Goal: Communication & Community: Answer question/provide support

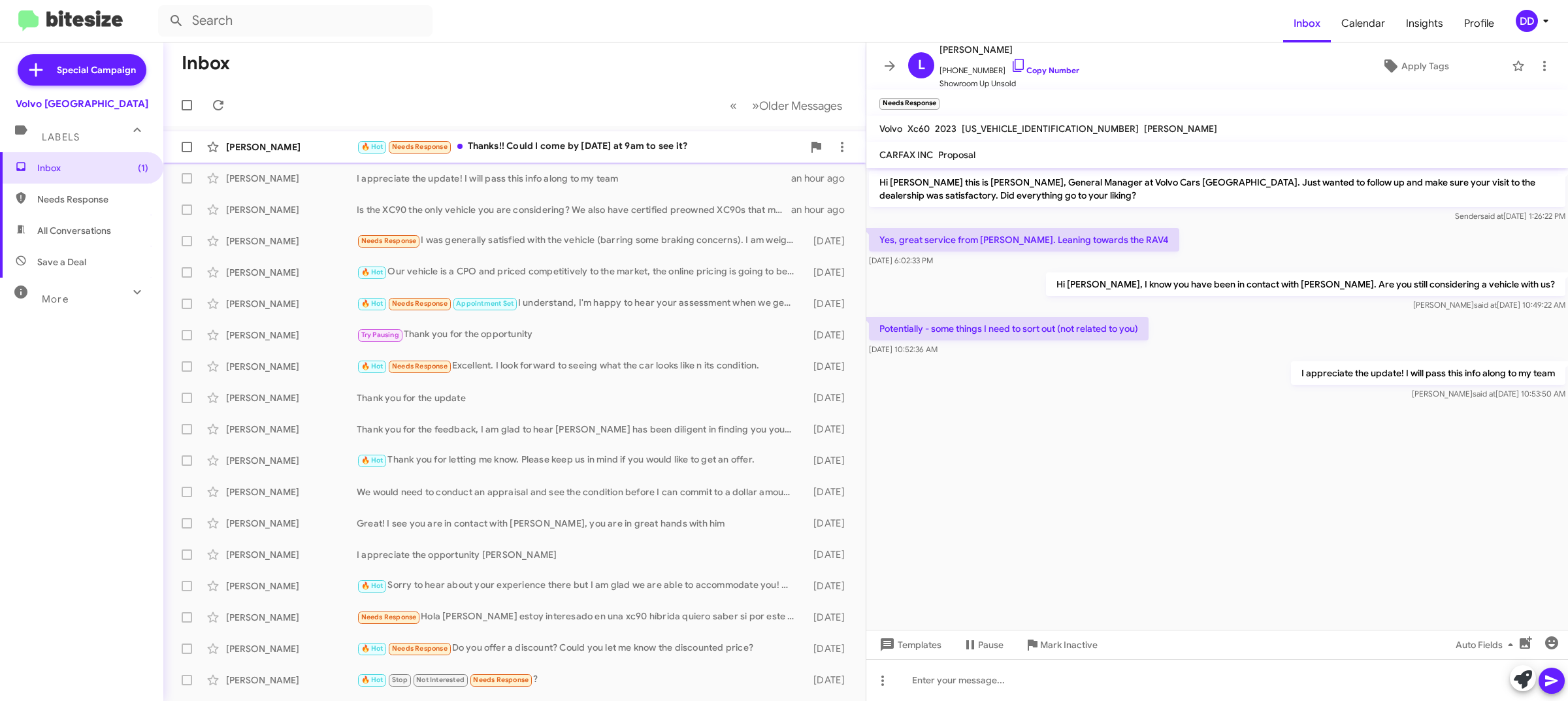
click at [536, 151] on div "🔥 Hot Needs Response Thanks!! Could I come by [DATE] at 9am to see it?" at bounding box center [580, 146] width 446 height 15
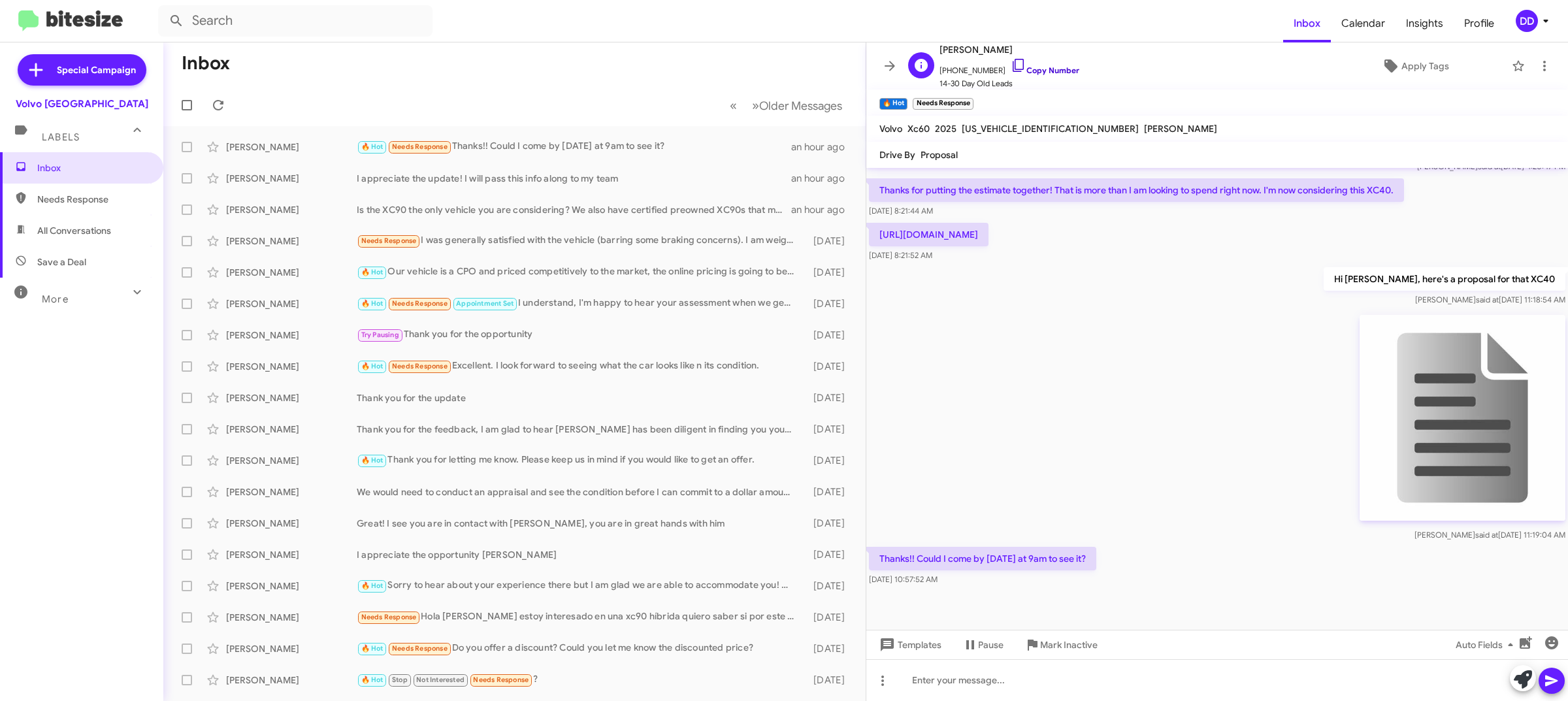
click at [1053, 72] on link "Copy Number" at bounding box center [1045, 70] width 69 height 10
click at [1130, 678] on div at bounding box center [1217, 679] width 701 height 42
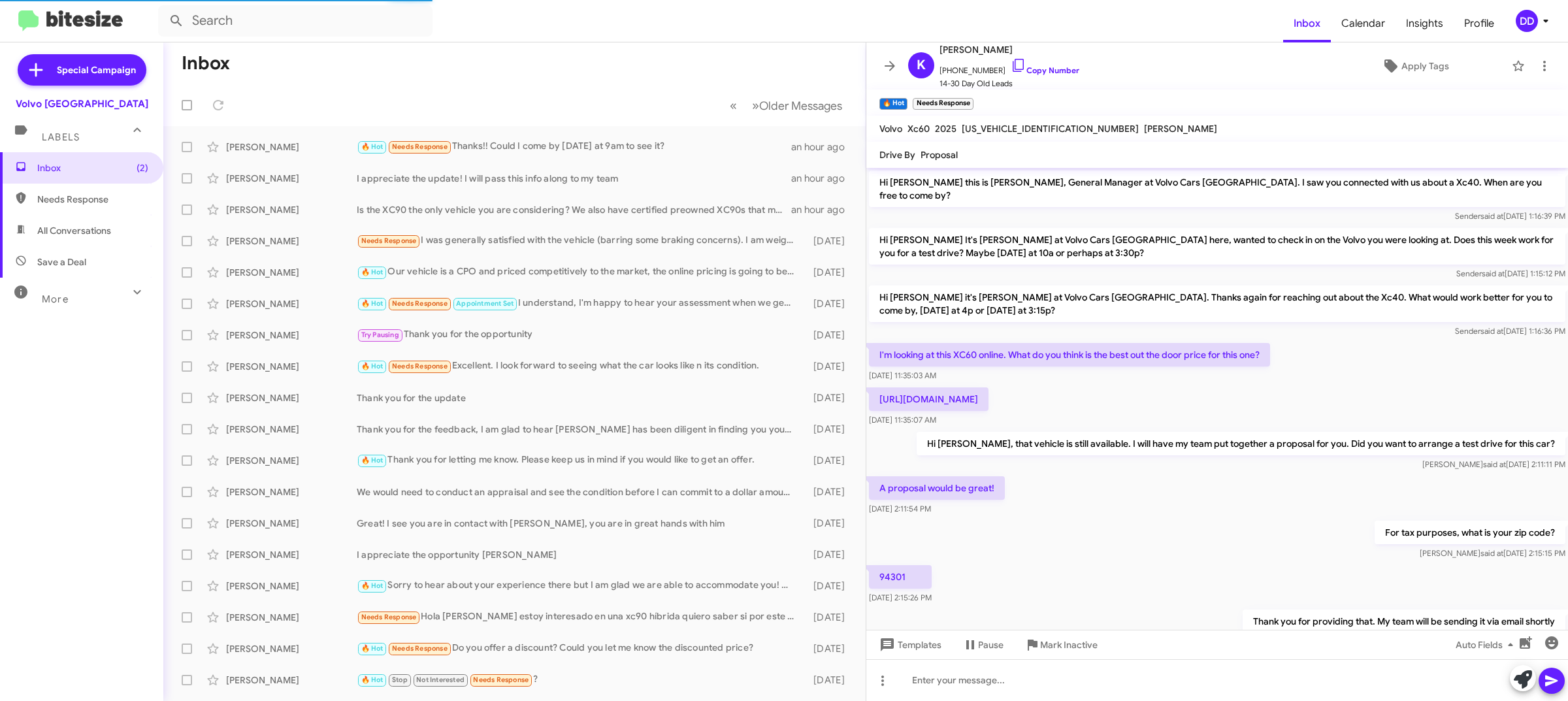
scroll to position [850, 0]
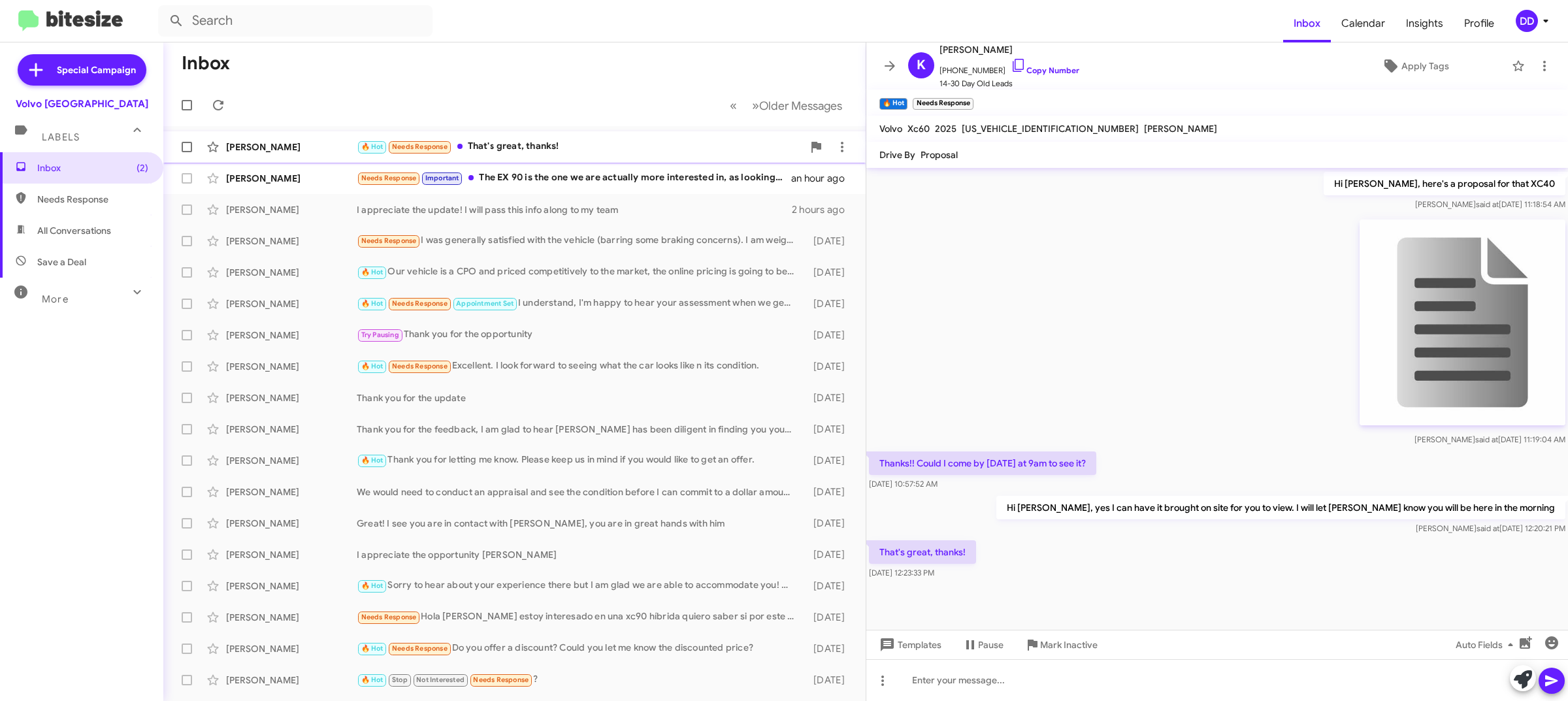
click at [546, 141] on div "🔥 Hot Needs Response That's great, thanks!" at bounding box center [580, 146] width 446 height 15
click at [1101, 685] on div at bounding box center [1217, 679] width 701 height 42
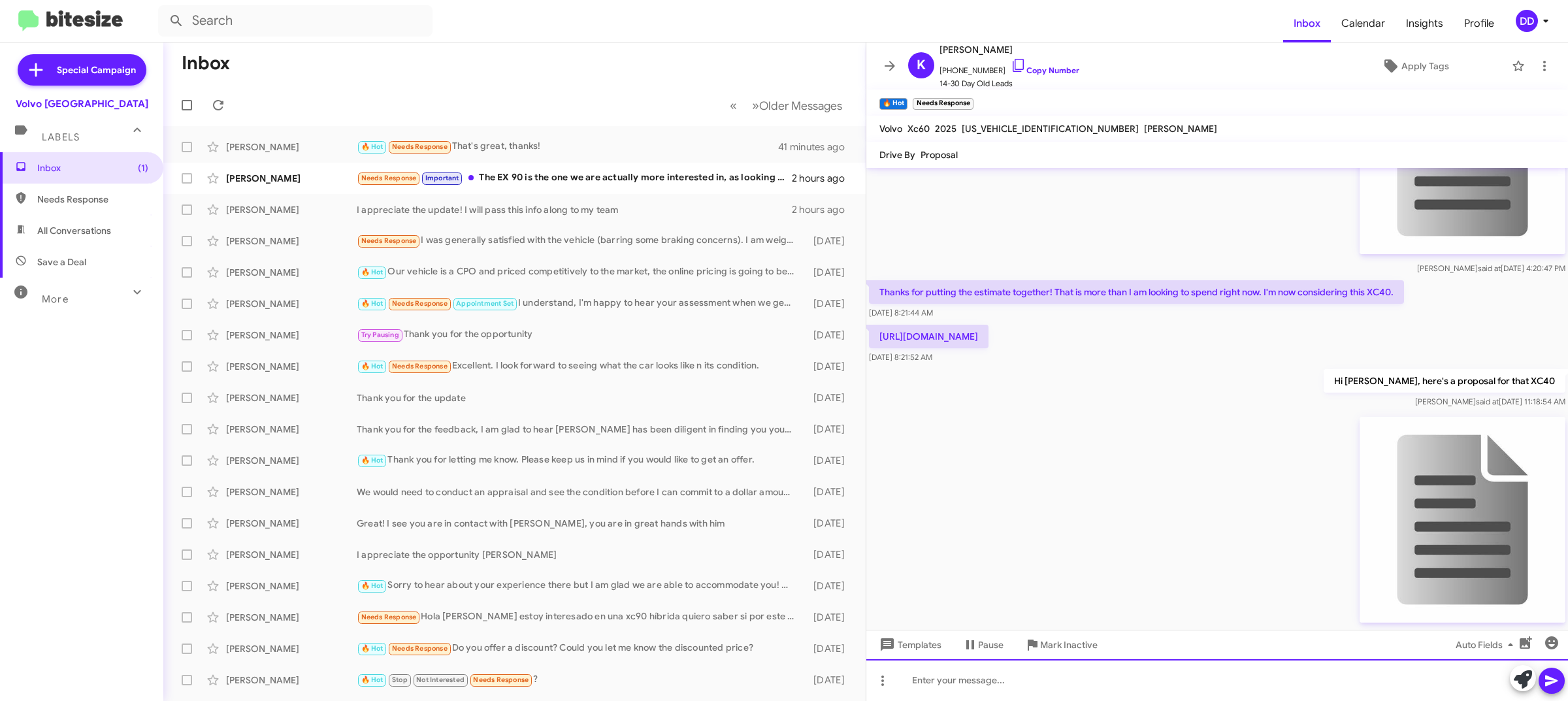
scroll to position [898, 0]
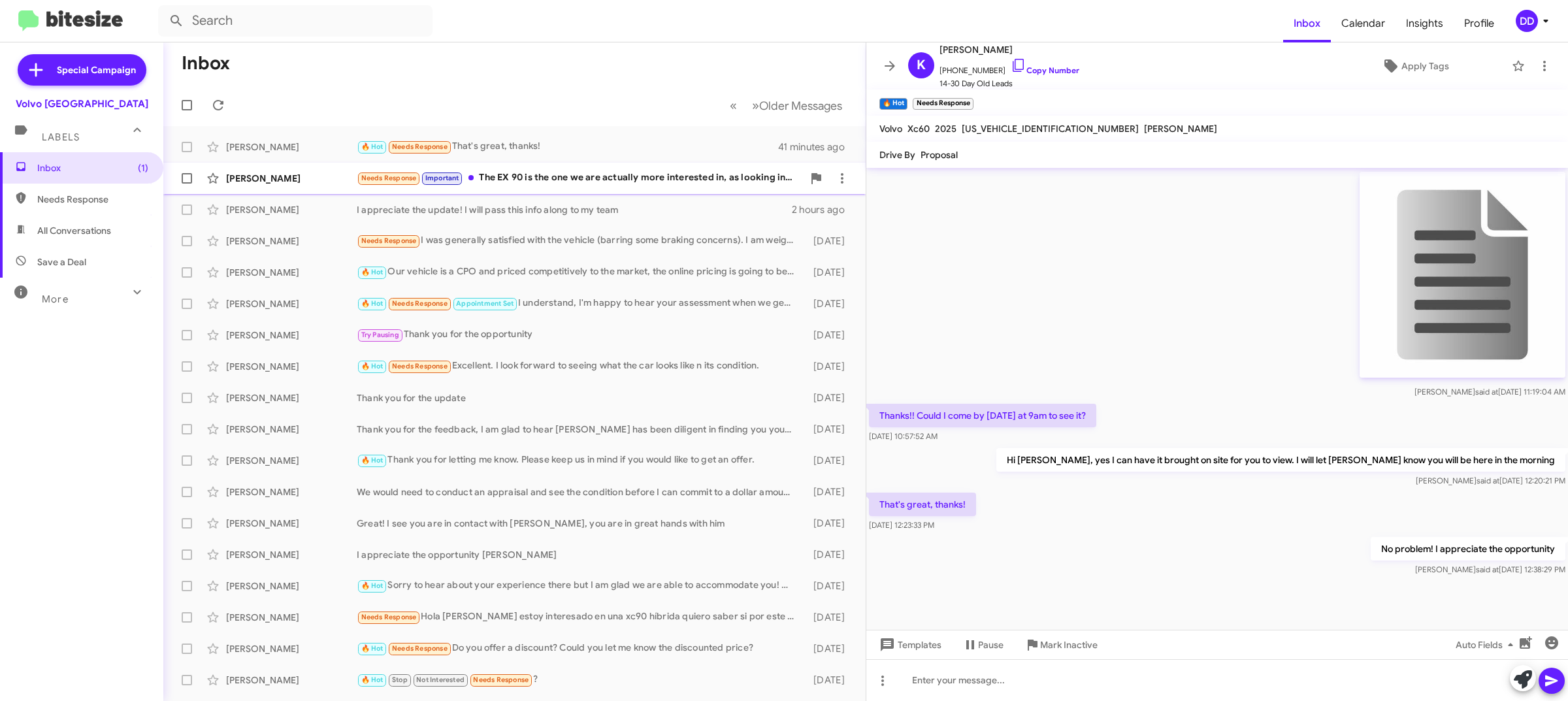
click at [543, 168] on div "[PERSON_NAME] Needs Response Important The EX 90 is the one we are actually mor…" at bounding box center [515, 178] width 681 height 26
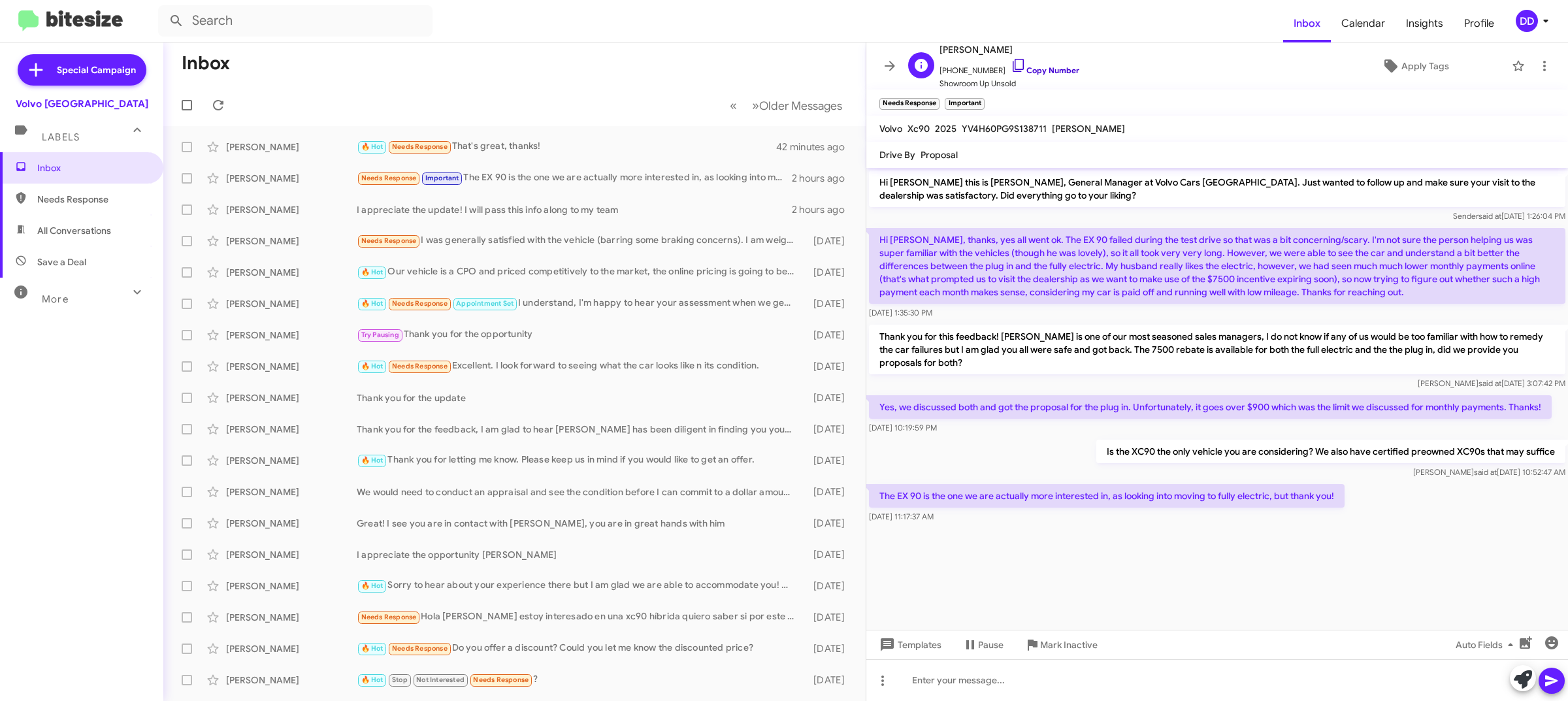
click at [1040, 66] on link "Copy Number" at bounding box center [1045, 70] width 69 height 10
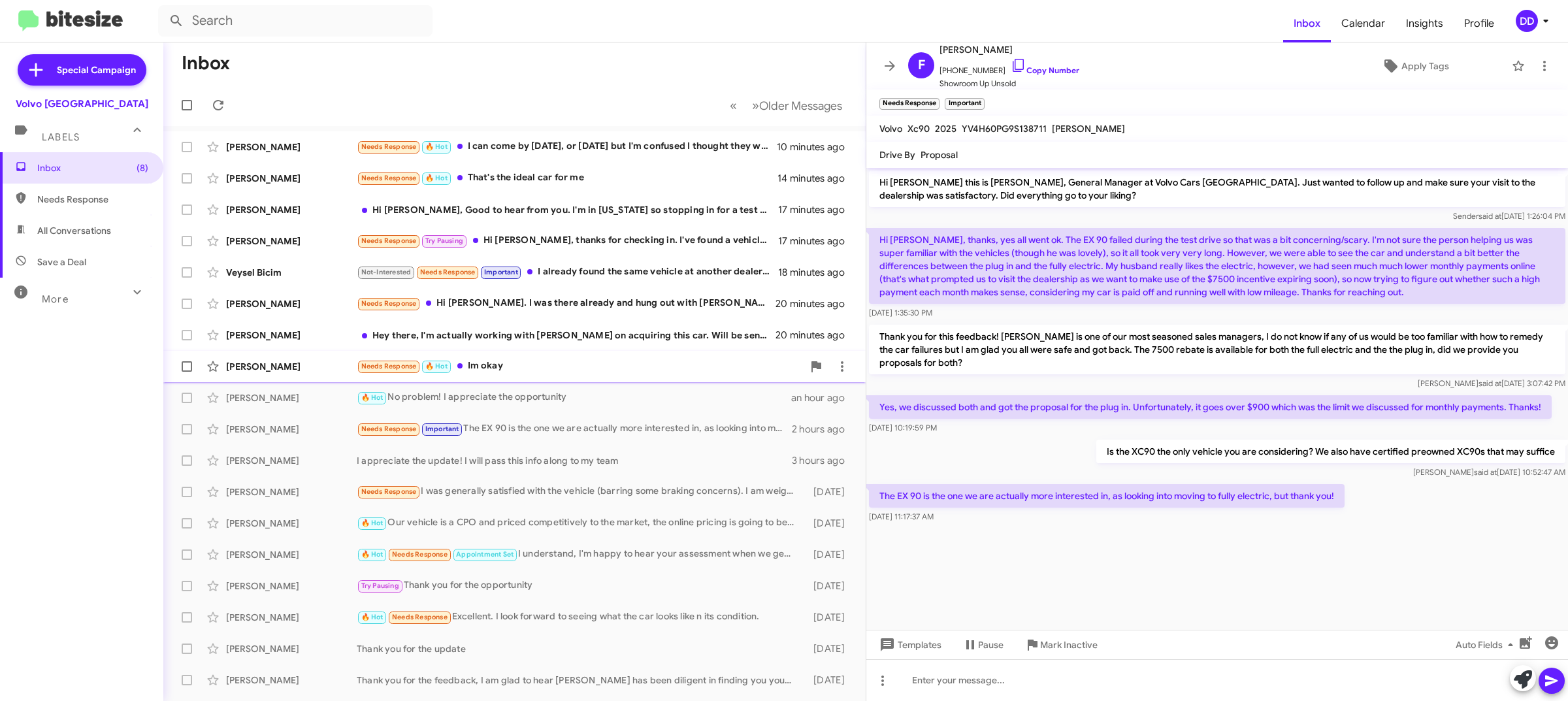
click at [599, 371] on div "Needs Response 🔥 Hot Im okay" at bounding box center [580, 365] width 446 height 15
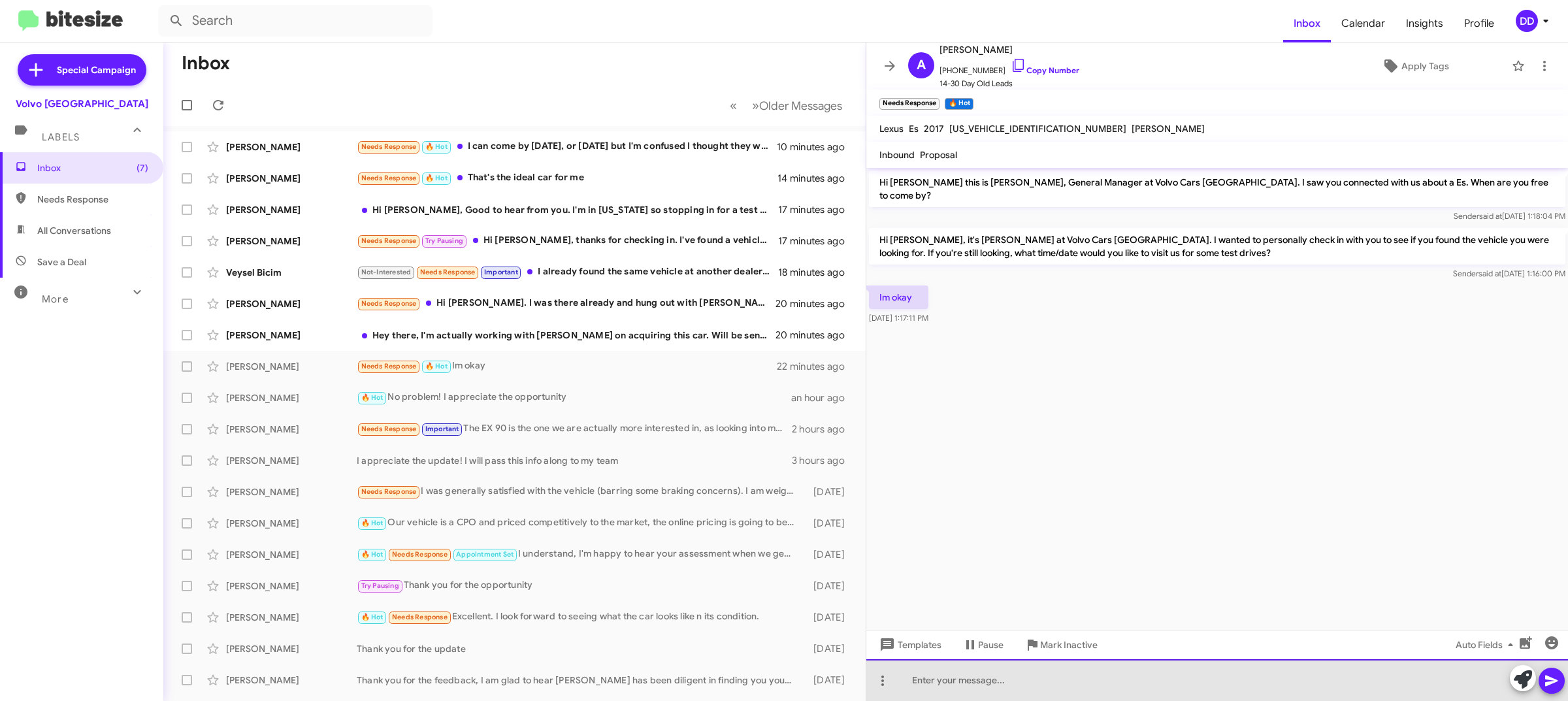
click at [1135, 669] on div at bounding box center [1217, 679] width 701 height 42
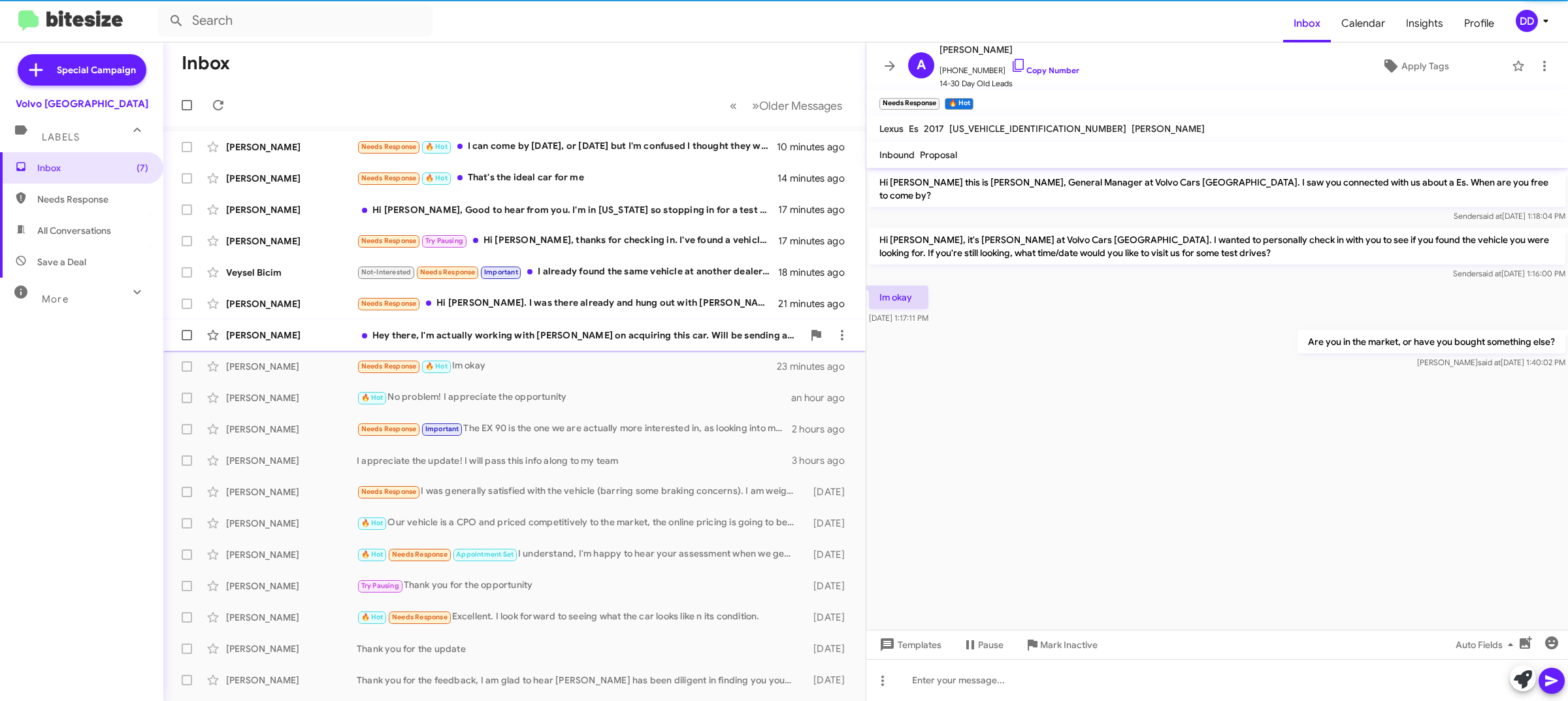
click at [602, 330] on div "Hey there, I'm actually working with Mike on acquiring this car. Will be sendin…" at bounding box center [580, 335] width 446 height 13
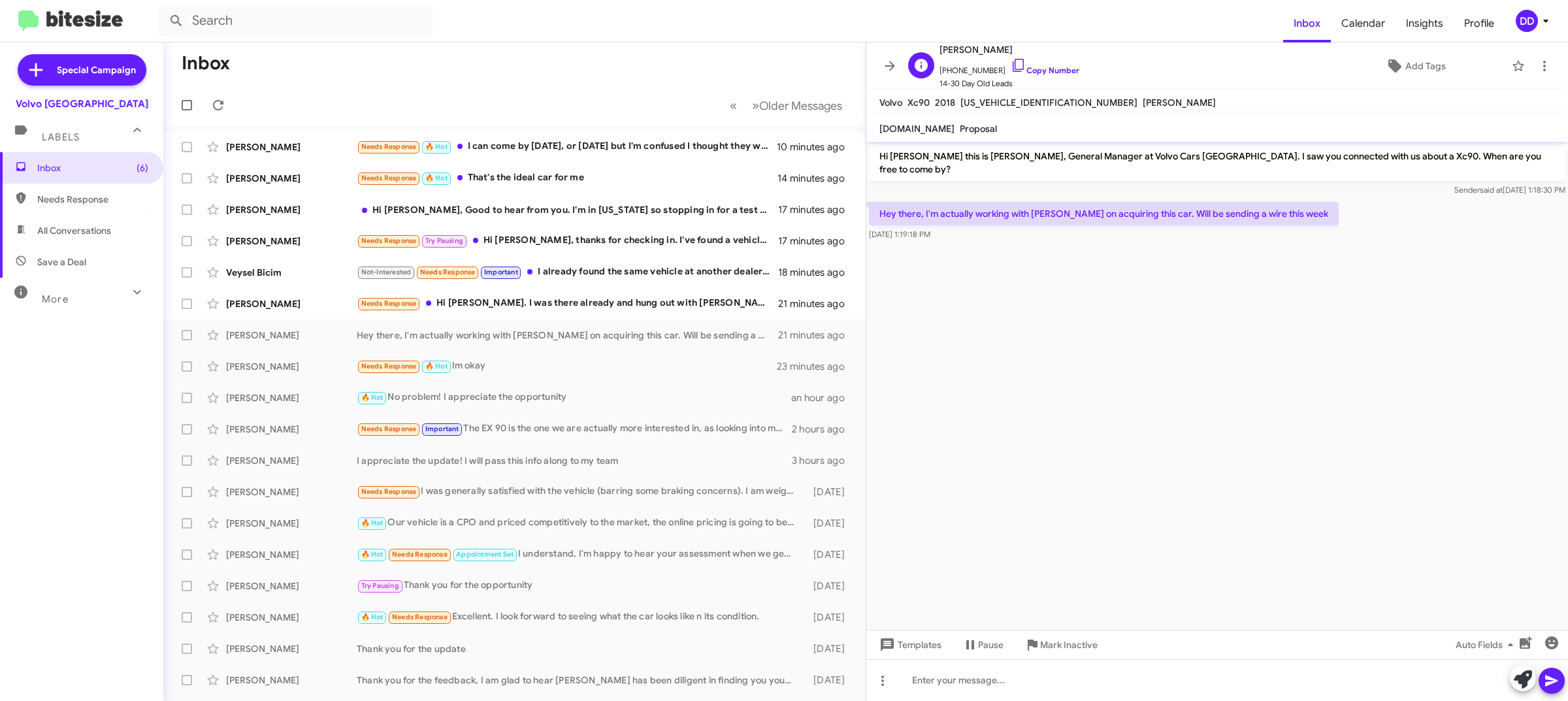
click at [1039, 63] on span "+19082793520 Copy Number" at bounding box center [1010, 67] width 140 height 20
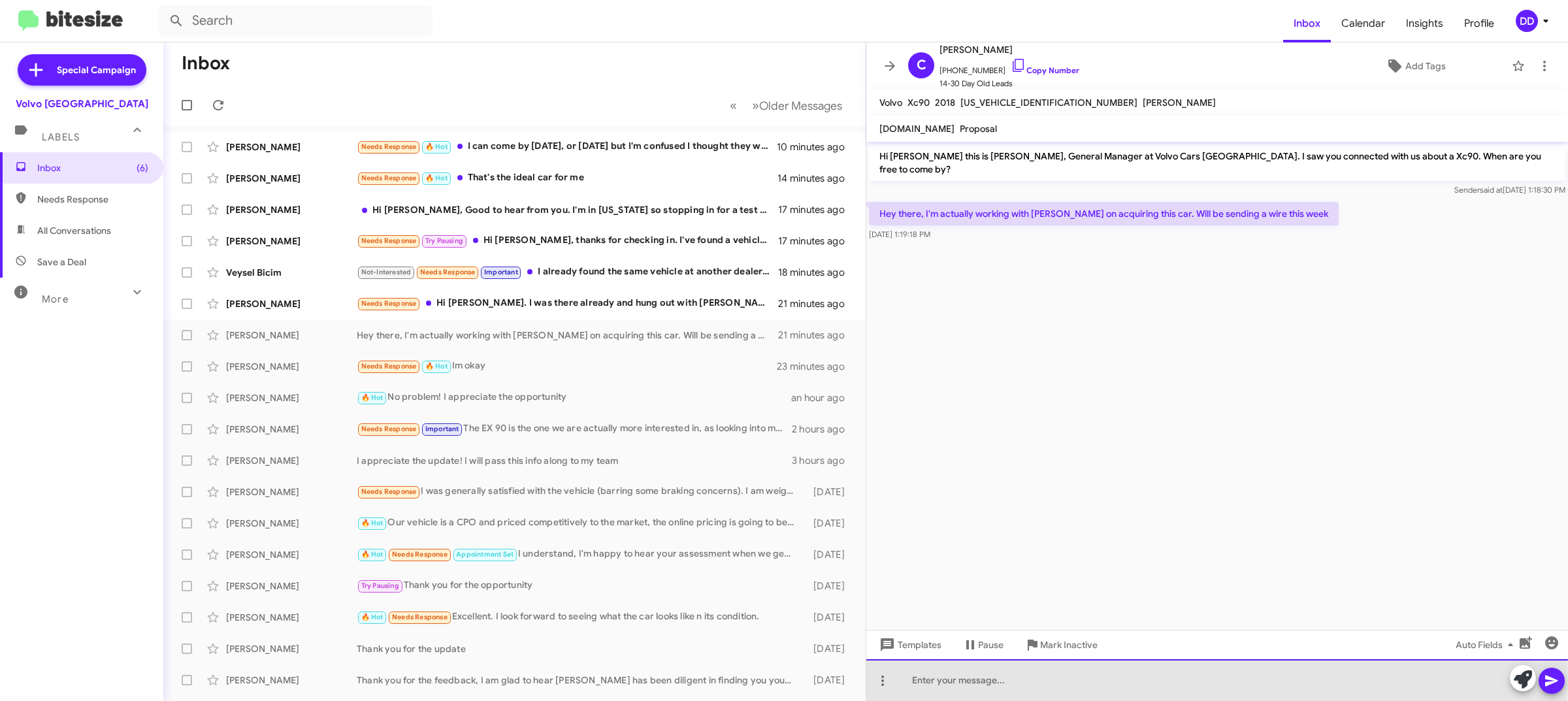
click at [1078, 680] on div at bounding box center [1217, 679] width 701 height 42
